Goal: Task Accomplishment & Management: Complete application form

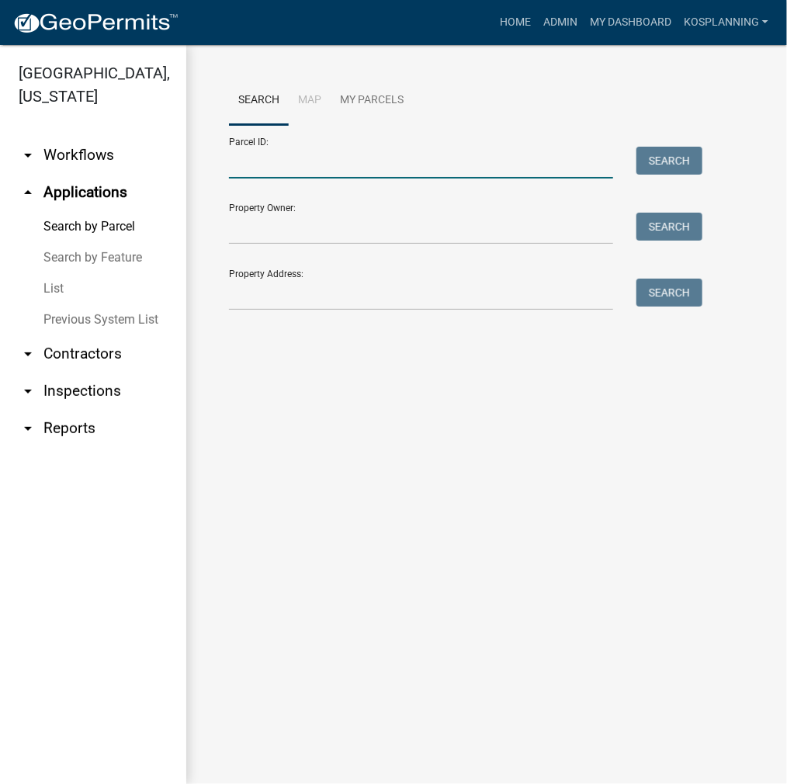
click at [274, 157] on input "Parcel ID:" at bounding box center [421, 163] width 384 height 32
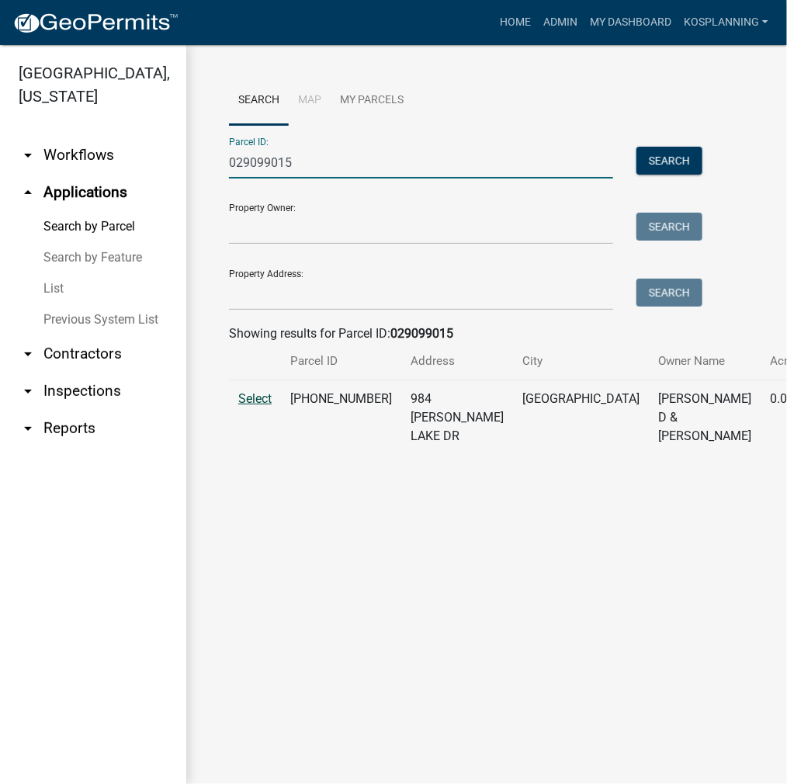
type input "029099015"
click at [263, 406] on span "Select" at bounding box center [254, 398] width 33 height 15
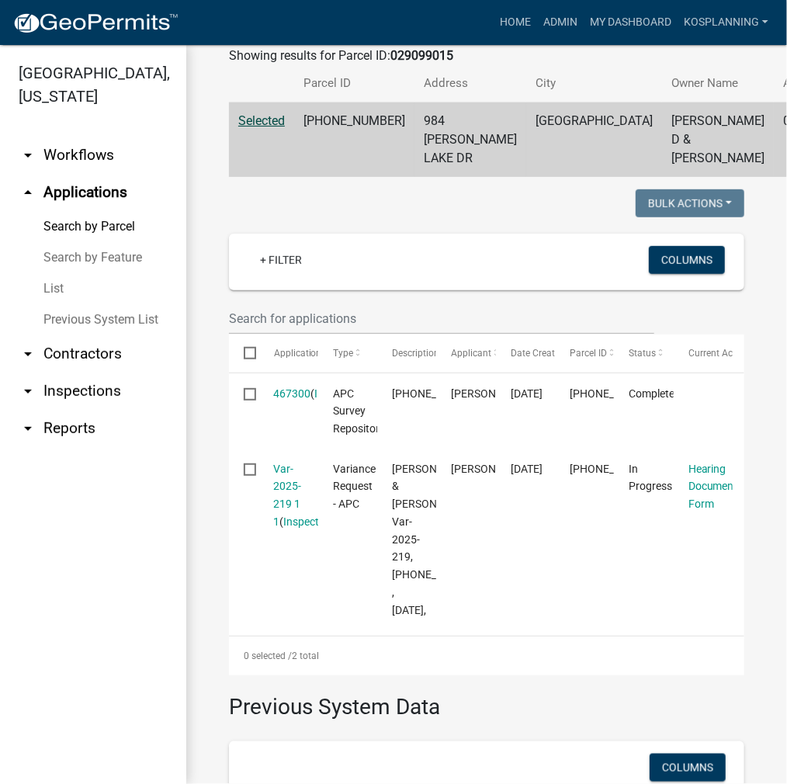
scroll to position [310, 0]
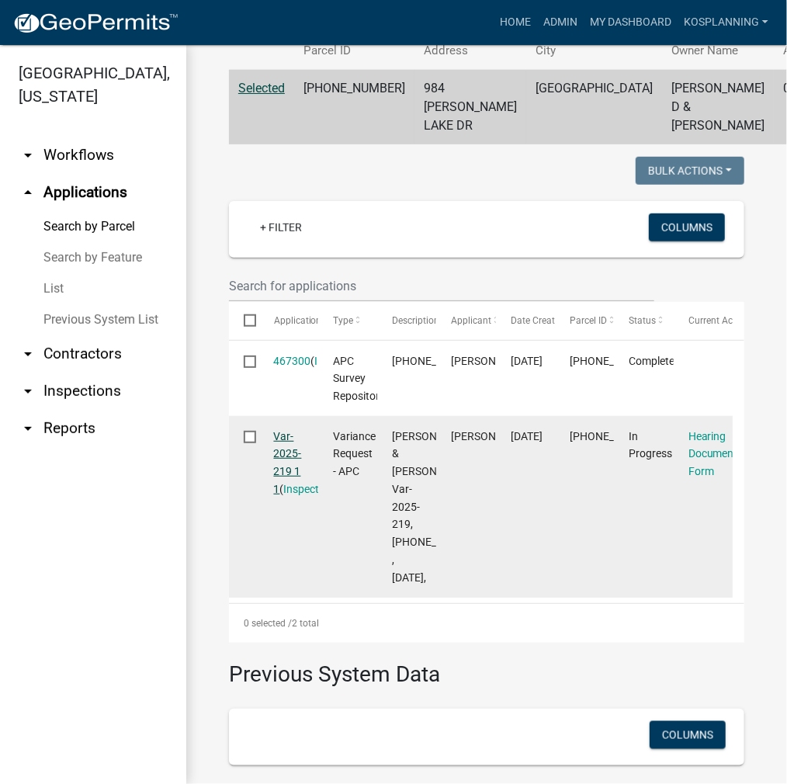
click at [281, 488] on link "Var-2025-219 1 1" at bounding box center [288, 462] width 28 height 65
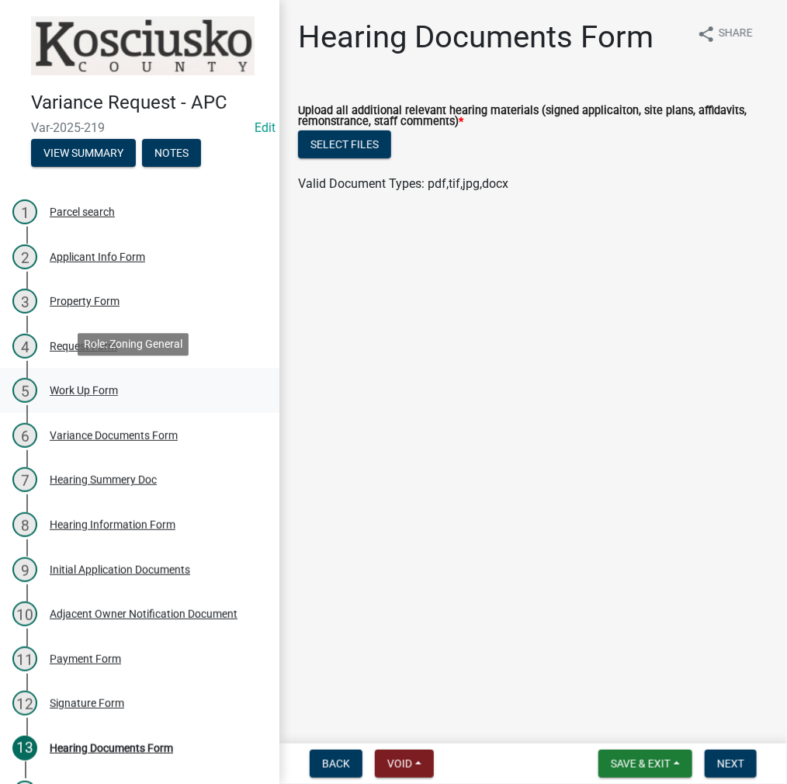
click at [79, 386] on div "Work Up Form" at bounding box center [84, 390] width 68 height 11
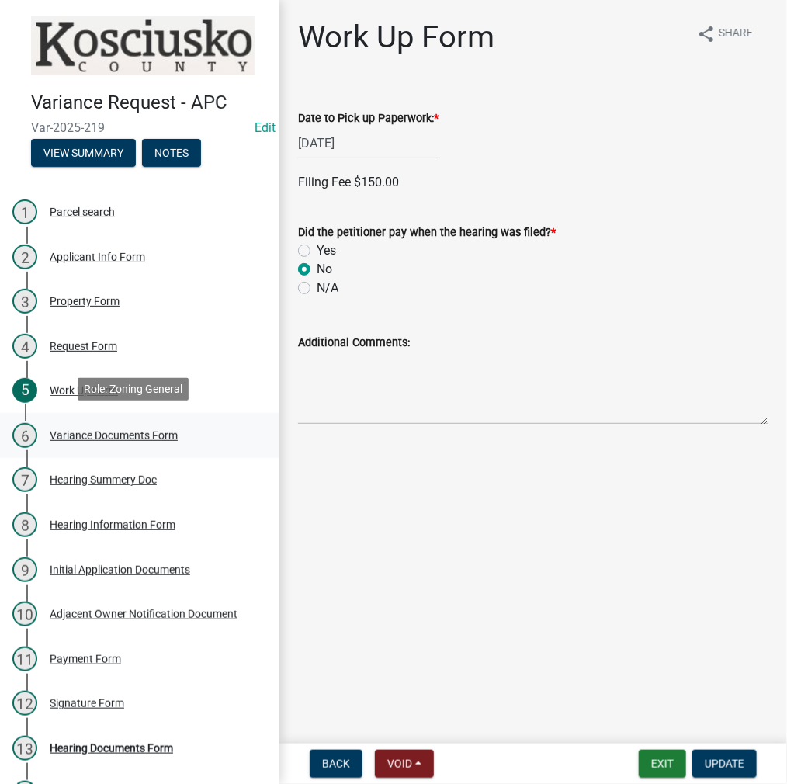
click at [123, 430] on div "Variance Documents Form" at bounding box center [114, 435] width 128 height 11
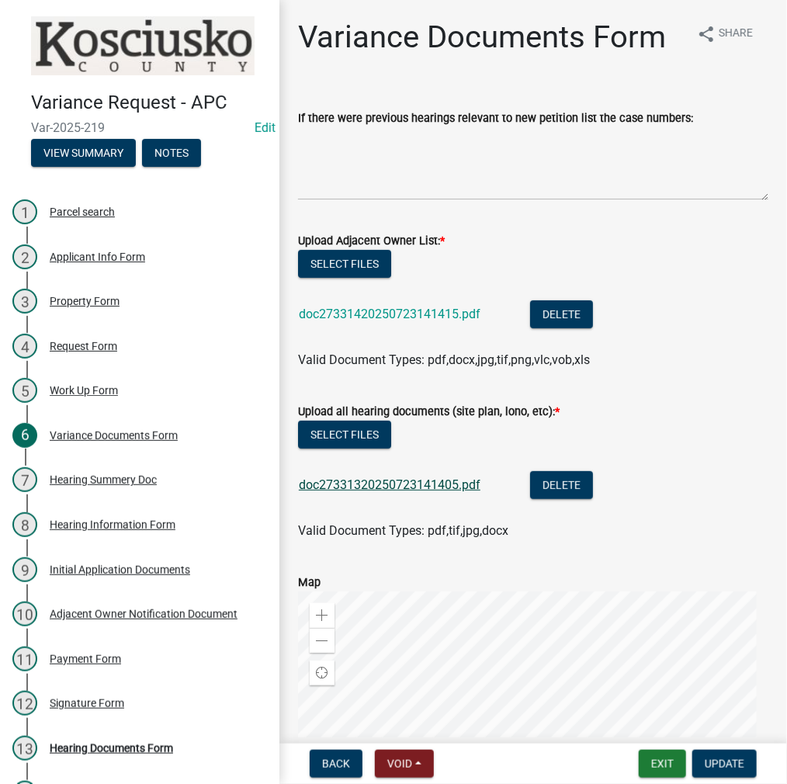
click at [371, 486] on link "doc27331320250723141405.pdf" at bounding box center [390, 484] width 182 height 15
click at [87, 342] on div "Request Form" at bounding box center [84, 346] width 68 height 11
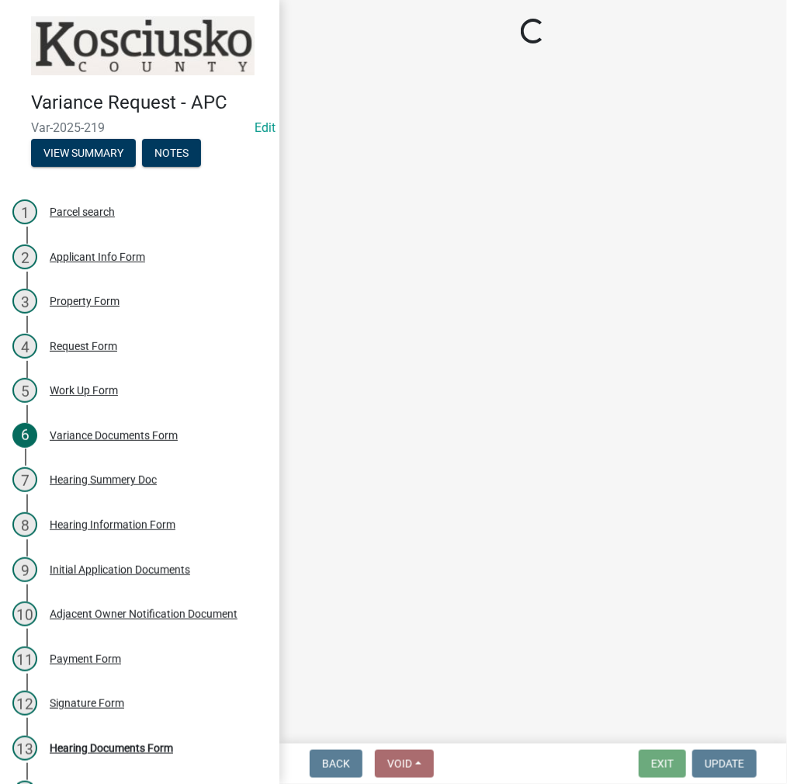
select select "77eb12f8-2a64-4a31-bfec-9b00716b2165"
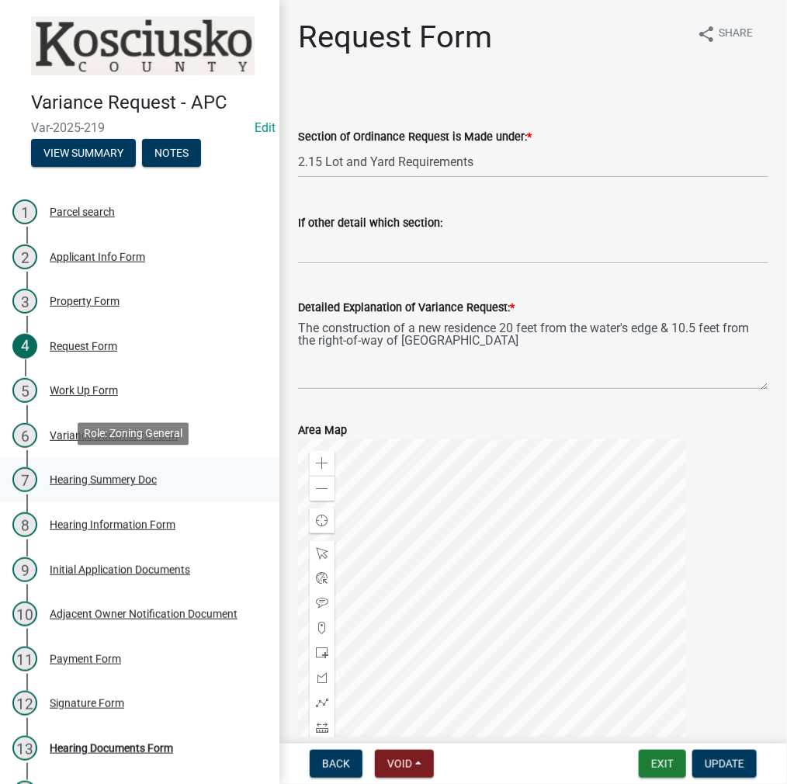
click at [66, 475] on div "Hearing Summery Doc" at bounding box center [103, 479] width 107 height 11
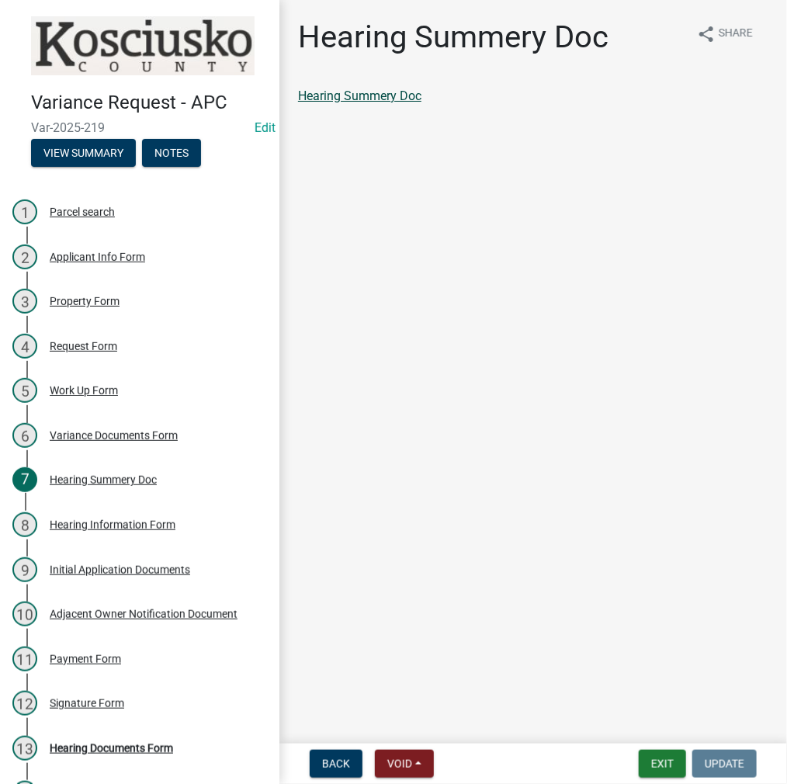
click at [407, 99] on link "Hearing Summery Doc" at bounding box center [359, 95] width 123 height 15
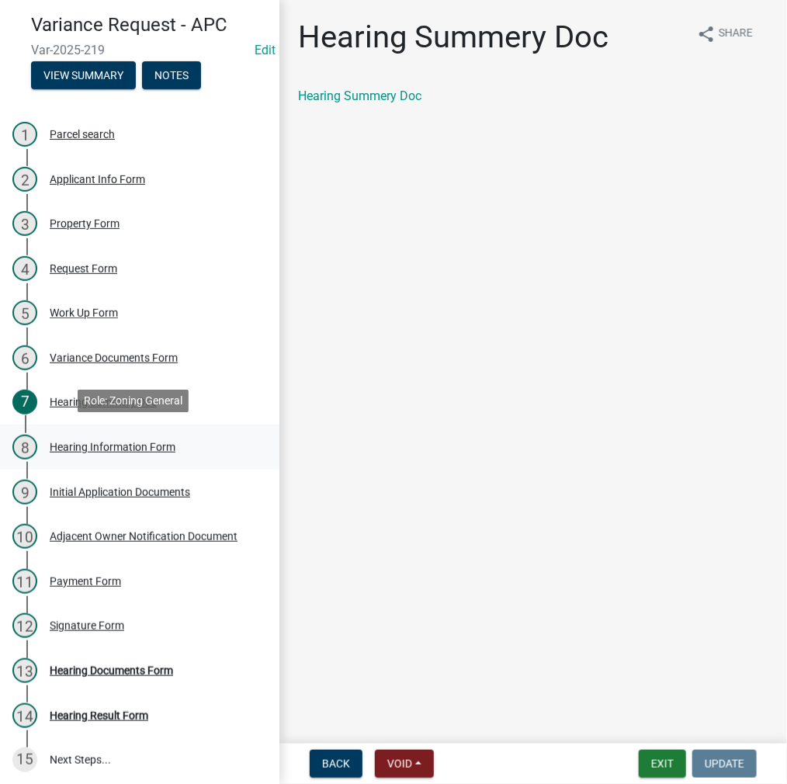
click at [119, 441] on div "Hearing Information Form" at bounding box center [113, 446] width 126 height 11
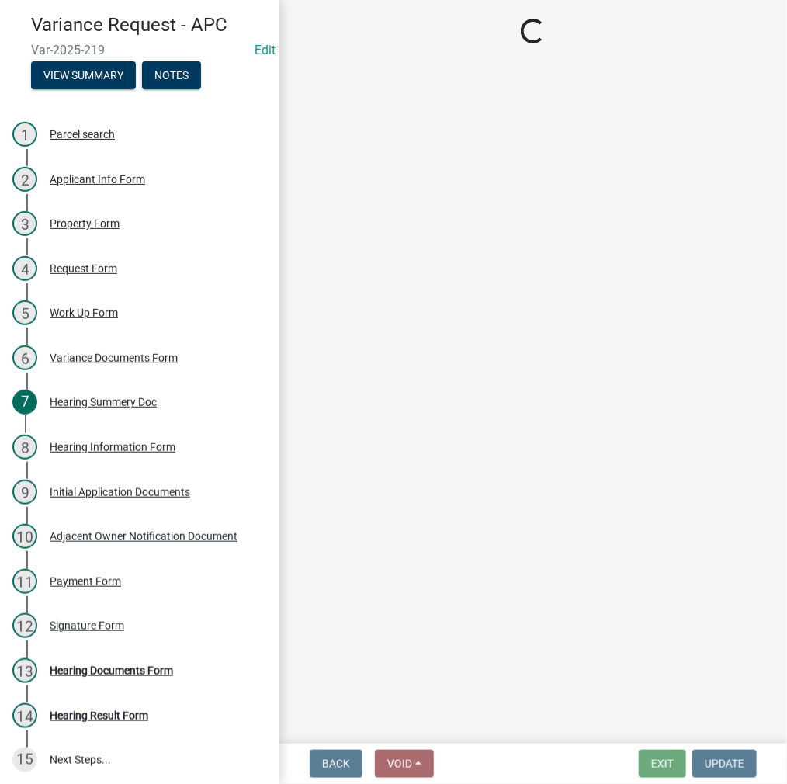
select select "61de0463-cc0d-410b-b5ab-11a135edeb29"
select select "9dcac0a2-b0c4-4f3b-8637-840d2209bdca"
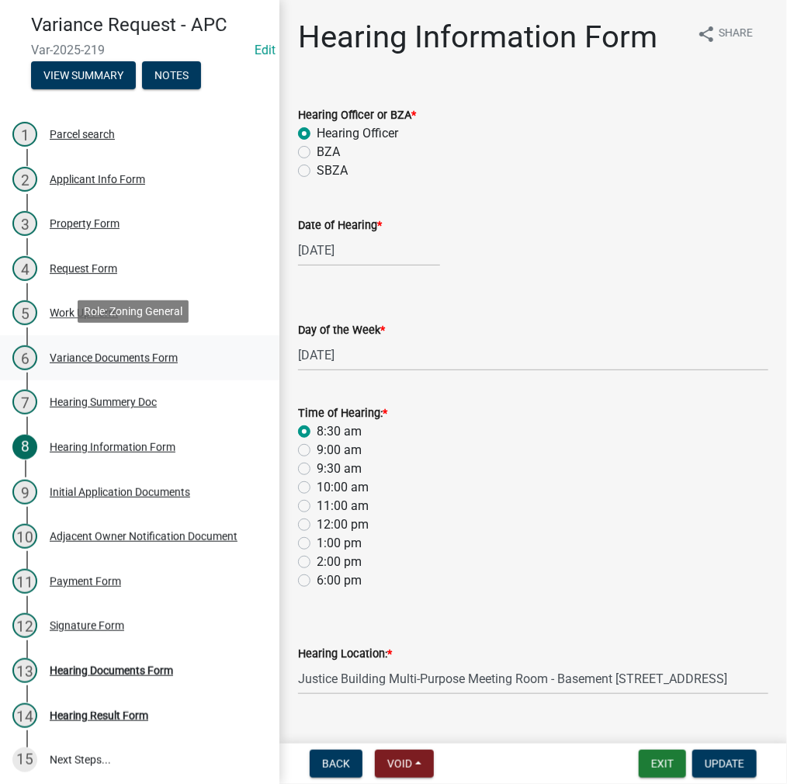
click at [115, 352] on div "Variance Documents Form" at bounding box center [114, 357] width 128 height 11
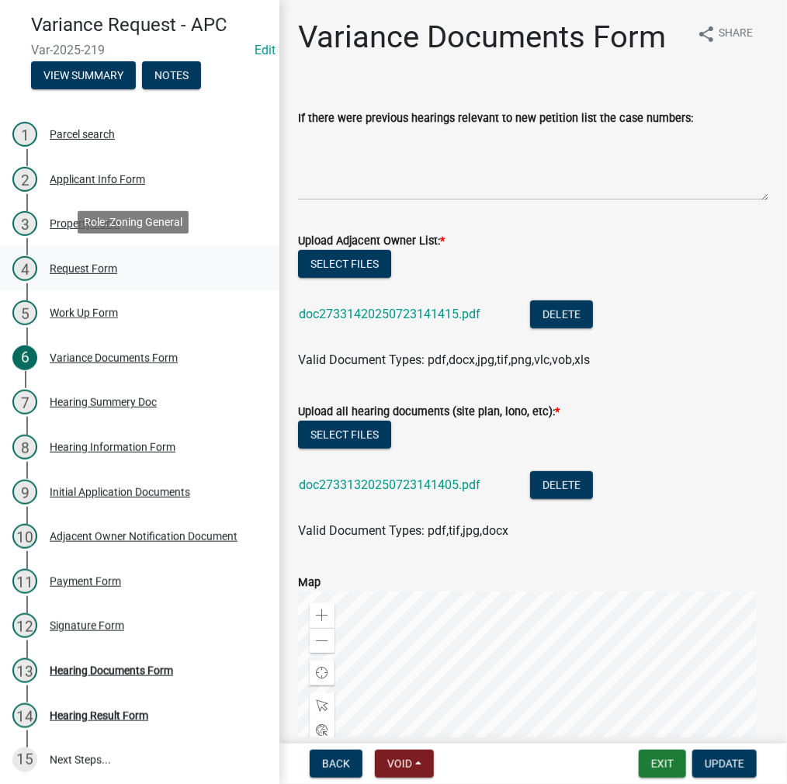
click at [106, 268] on div "Request Form" at bounding box center [84, 268] width 68 height 11
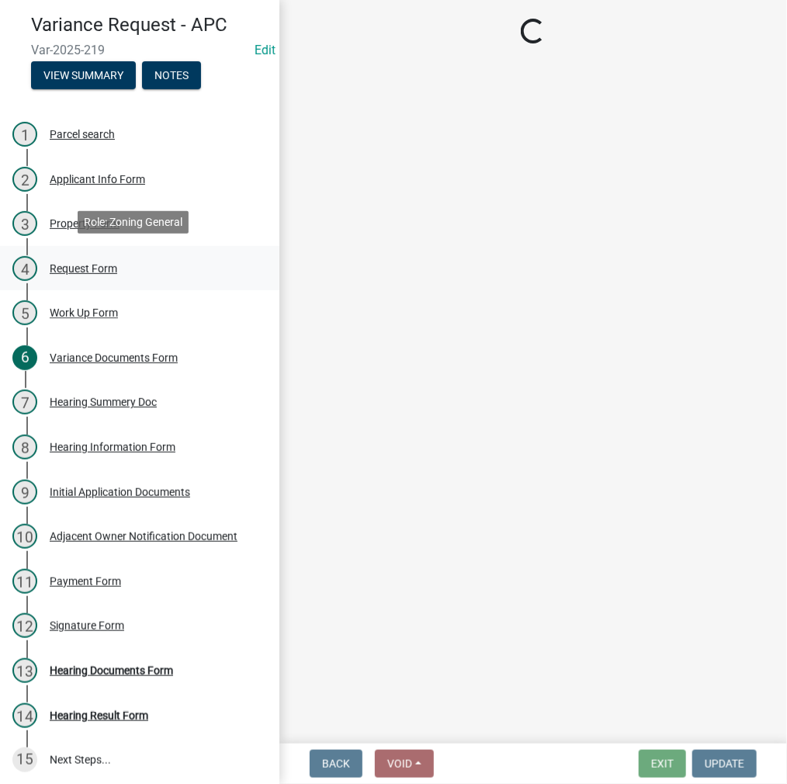
select select "77eb12f8-2a64-4a31-bfec-9b00716b2165"
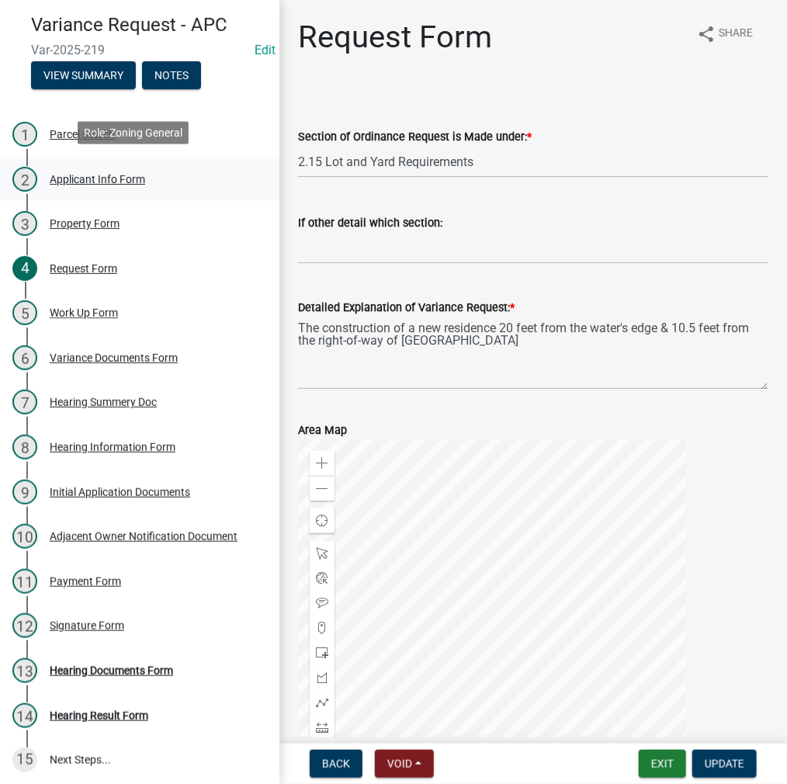
click at [81, 178] on div "Applicant Info Form" at bounding box center [97, 179] width 95 height 11
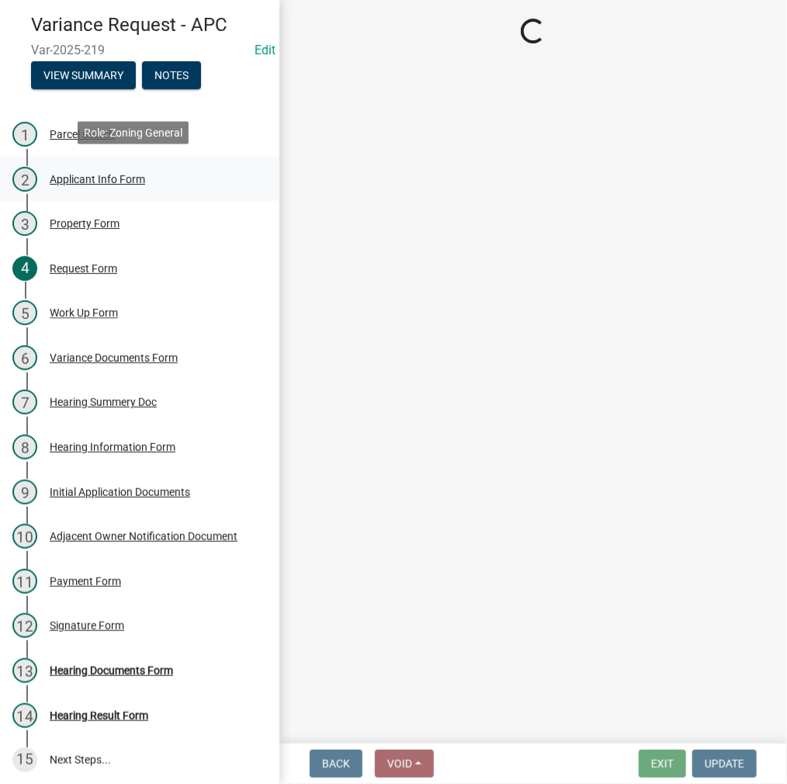
select select "d95389f4-ab5a-4603-9826-29cf73316391"
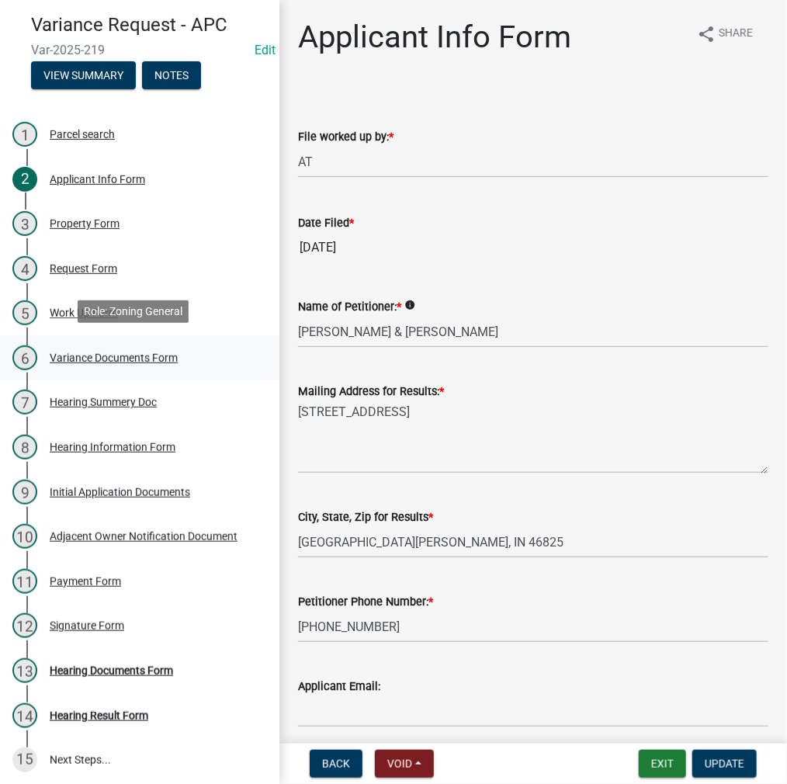
click at [109, 347] on div "6 Variance Documents Form" at bounding box center [133, 357] width 242 height 25
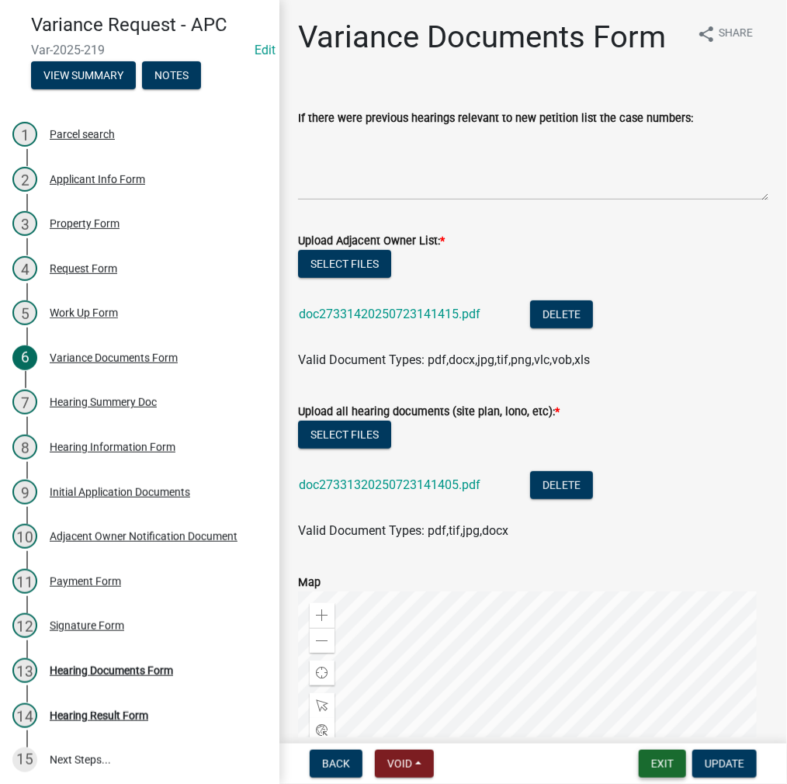
click at [656, 761] on button "Exit" at bounding box center [662, 763] width 47 height 28
